Goal: Task Accomplishment & Management: Use online tool/utility

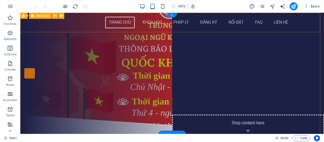
click at [48, 23] on div "TRANG CHỦ KHÓA HỌC PHÁP [PERSON_NAME] KÝ NỔI BẬT FAQ LIÊN HỆ" at bounding box center [172, 23] width 304 height 20
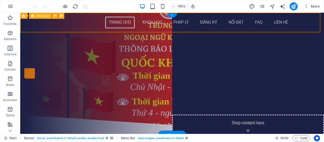
click at [48, 23] on div "TRANG CHỦ KHÓA HỌC PHÁP [PERSON_NAME] KÝ NỔI BẬT FAQ LIÊN HỆ" at bounding box center [172, 23] width 304 height 20
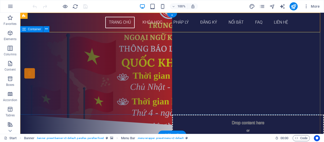
click at [272, 90] on div "Drop content here or Add elements Paste clipboard" at bounding box center [172, 73] width 304 height 82
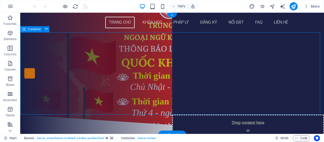
click at [272, 90] on div "Drop content here or Add elements Paste clipboard" at bounding box center [172, 73] width 304 height 82
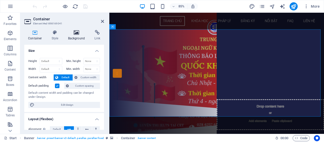
click at [81, 35] on icon at bounding box center [76, 32] width 25 height 5
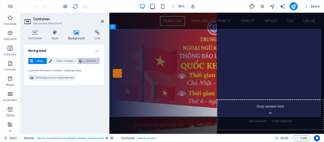
click at [89, 61] on span "Element" at bounding box center [91, 61] width 14 height 6
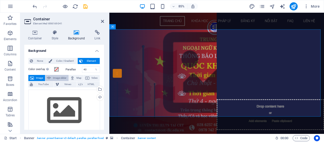
click at [60, 79] on span "Image slider" at bounding box center [59, 78] width 14 height 6
select select "ms"
select select "s"
select select "progressive"
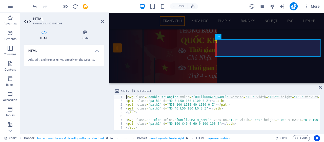
scroll to position [70, 0]
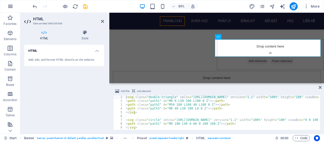
click at [10, 7] on icon "button" at bounding box center [10, 6] width 6 height 6
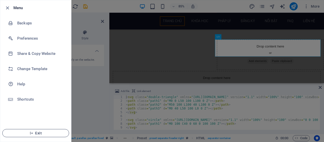
click at [29, 132] on span "Exit" at bounding box center [36, 133] width 58 height 4
